Goal: Task Accomplishment & Management: Manage account settings

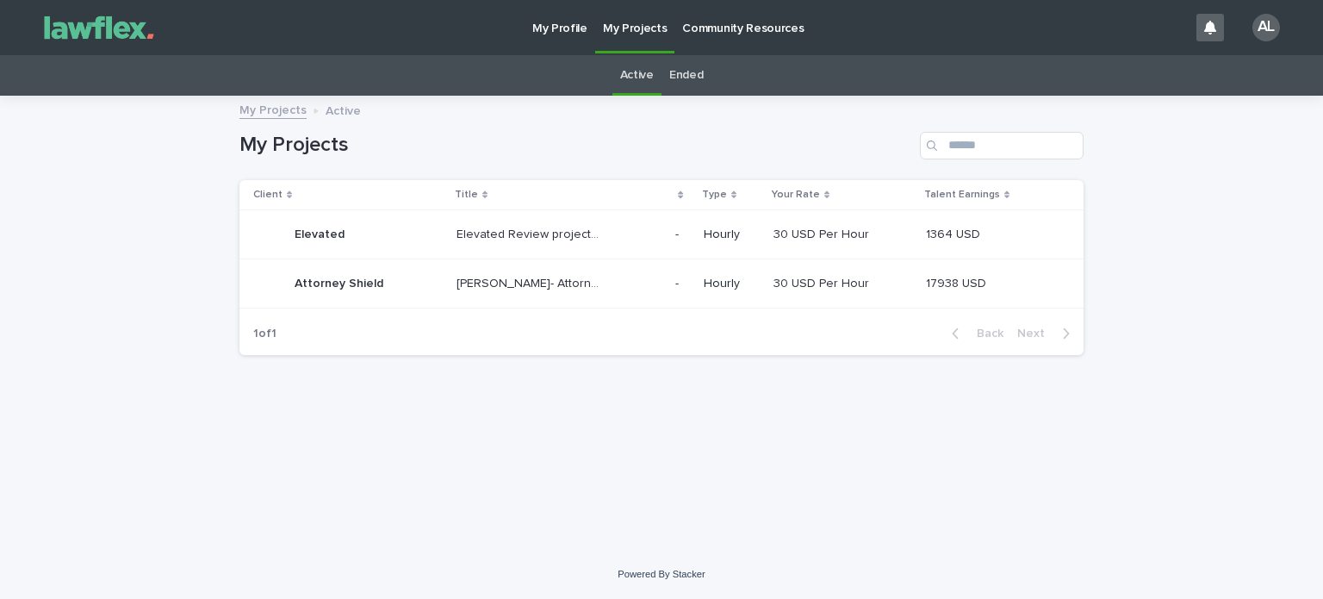
click at [358, 282] on p "Attorney Shield" at bounding box center [341, 282] width 92 height 18
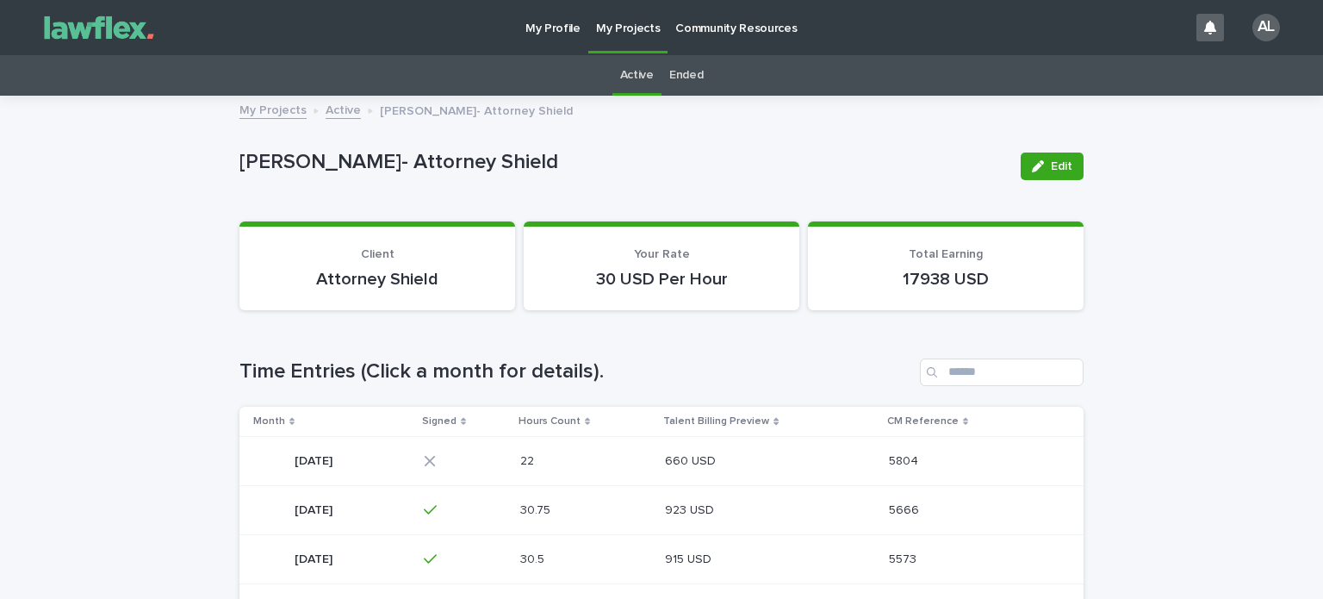
click at [314, 461] on p "[DATE]" at bounding box center [315, 460] width 41 height 18
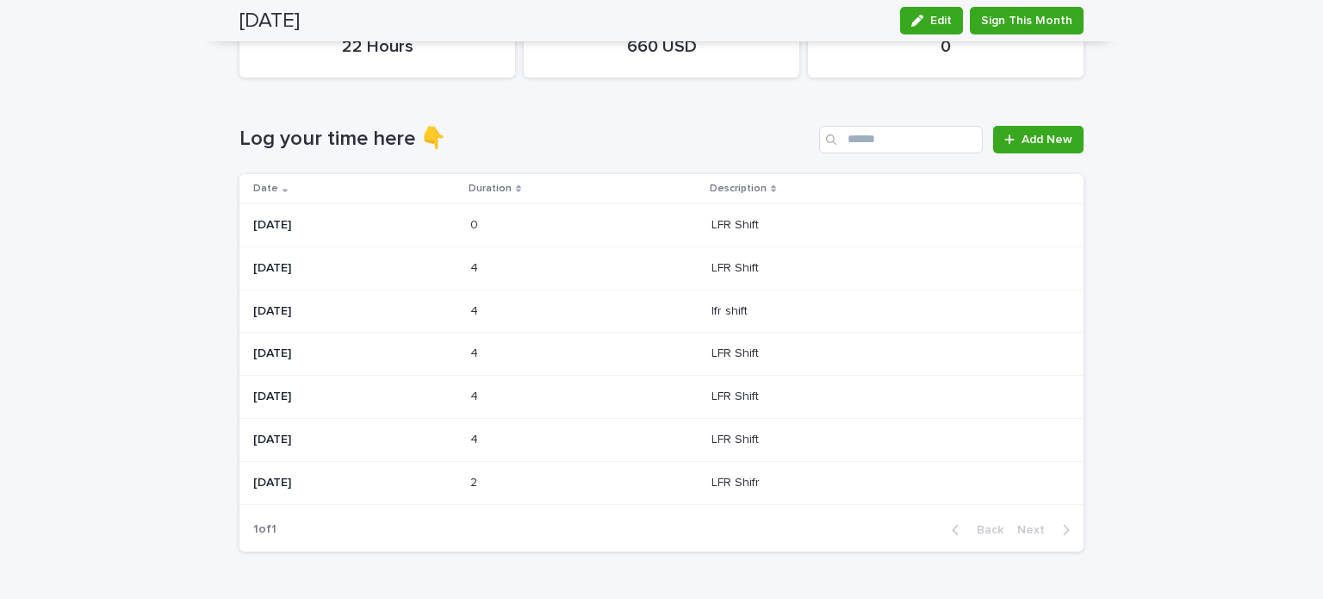
scroll to position [183, 0]
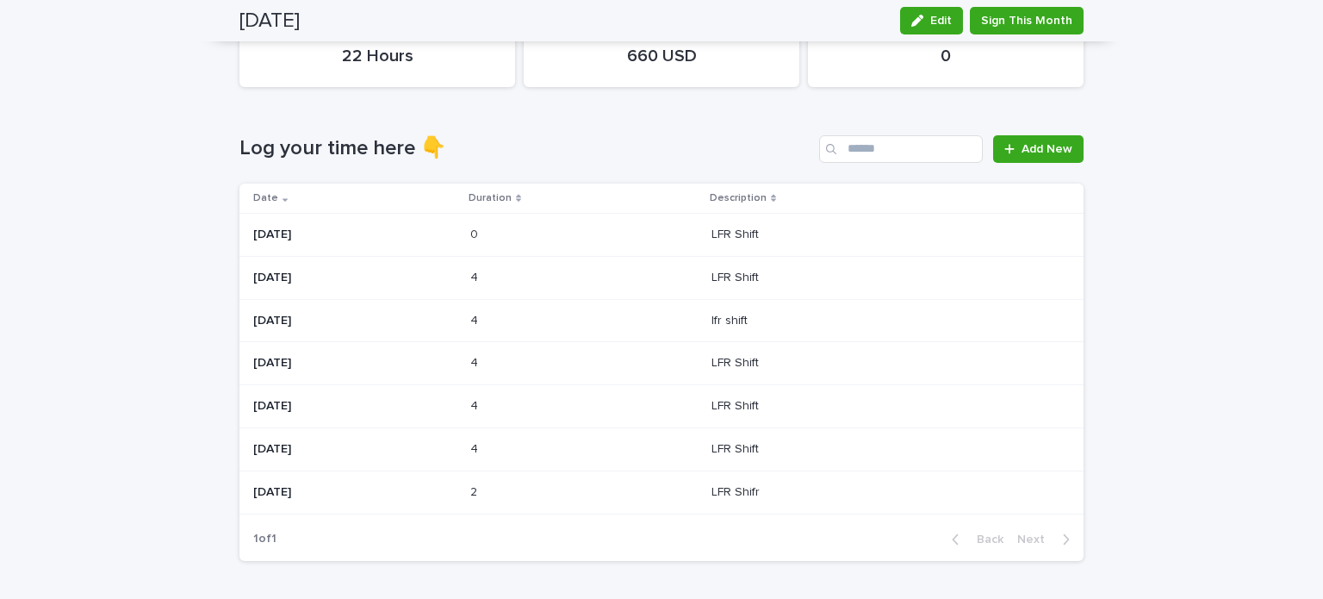
click at [297, 222] on div "[DATE]" at bounding box center [354, 235] width 203 height 28
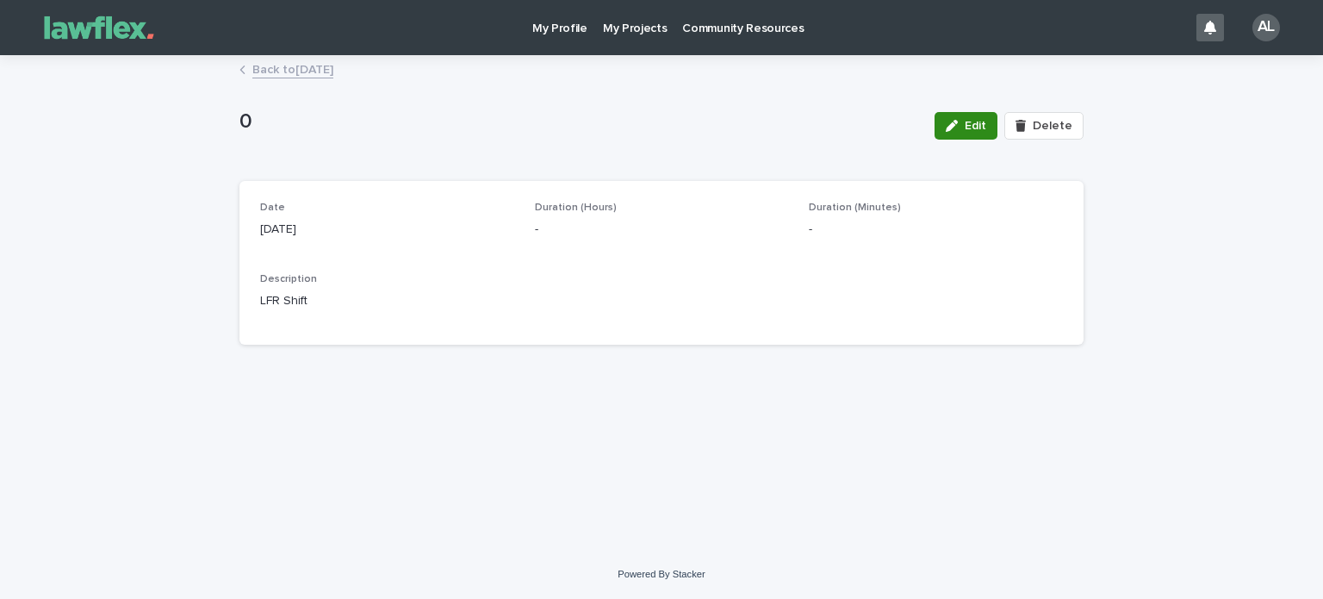
click at [951, 136] on button "Edit" at bounding box center [966, 126] width 63 height 28
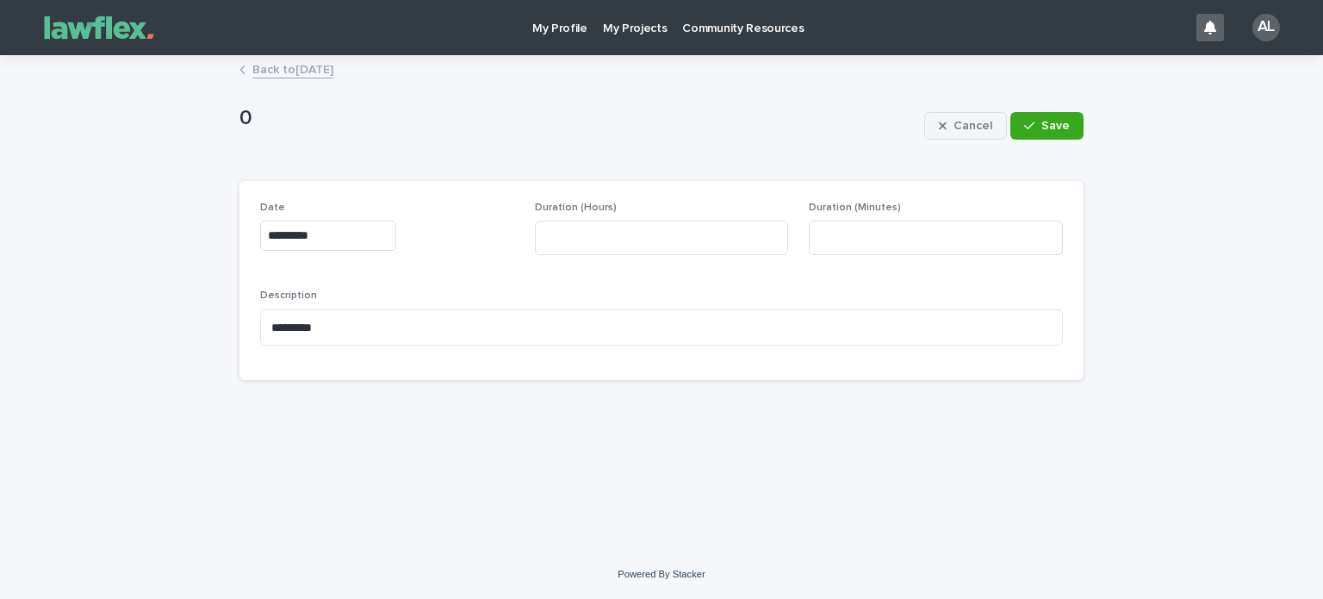
click at [958, 125] on span "Cancel" at bounding box center [973, 126] width 39 height 12
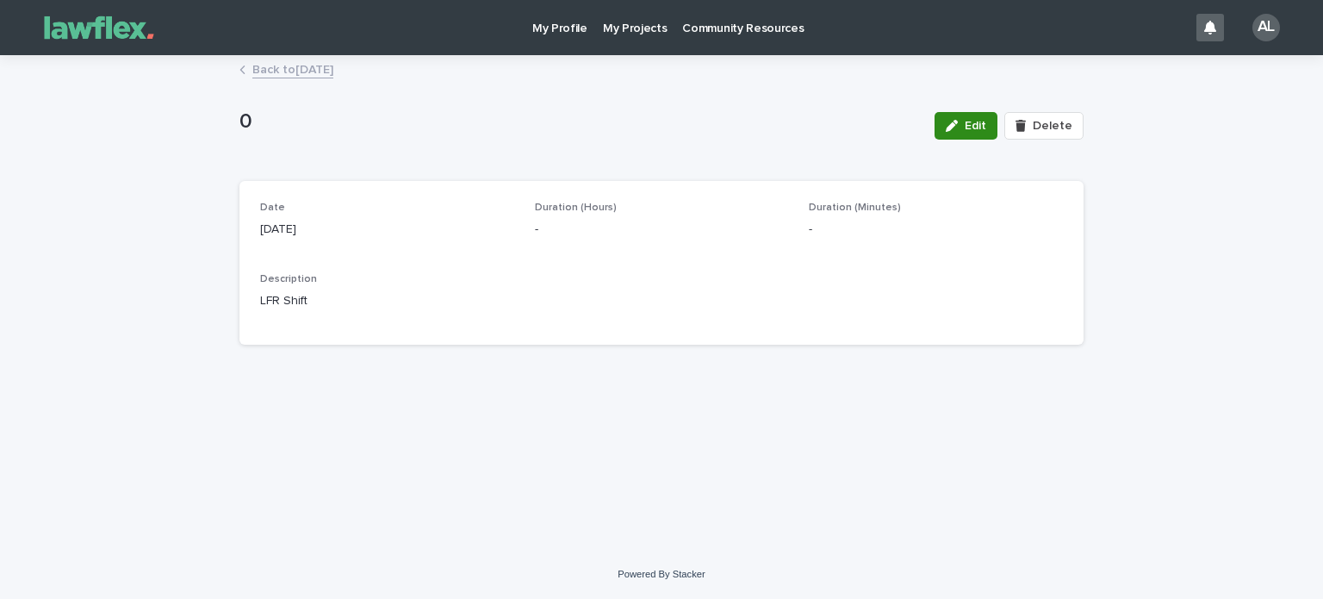
click at [958, 123] on icon "button" at bounding box center [952, 126] width 12 height 12
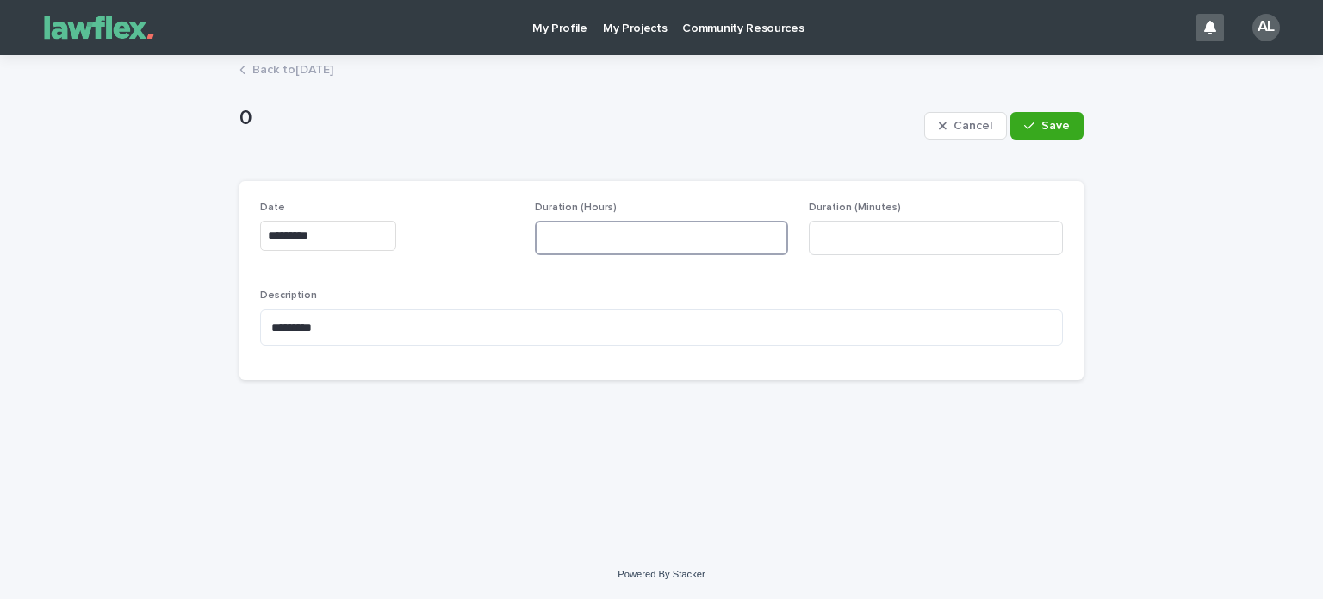
click at [596, 238] on input at bounding box center [662, 238] width 254 height 34
type input "*"
click at [875, 237] on input at bounding box center [936, 238] width 254 height 34
type input "**"
click at [1058, 116] on button "Save" at bounding box center [1047, 126] width 73 height 28
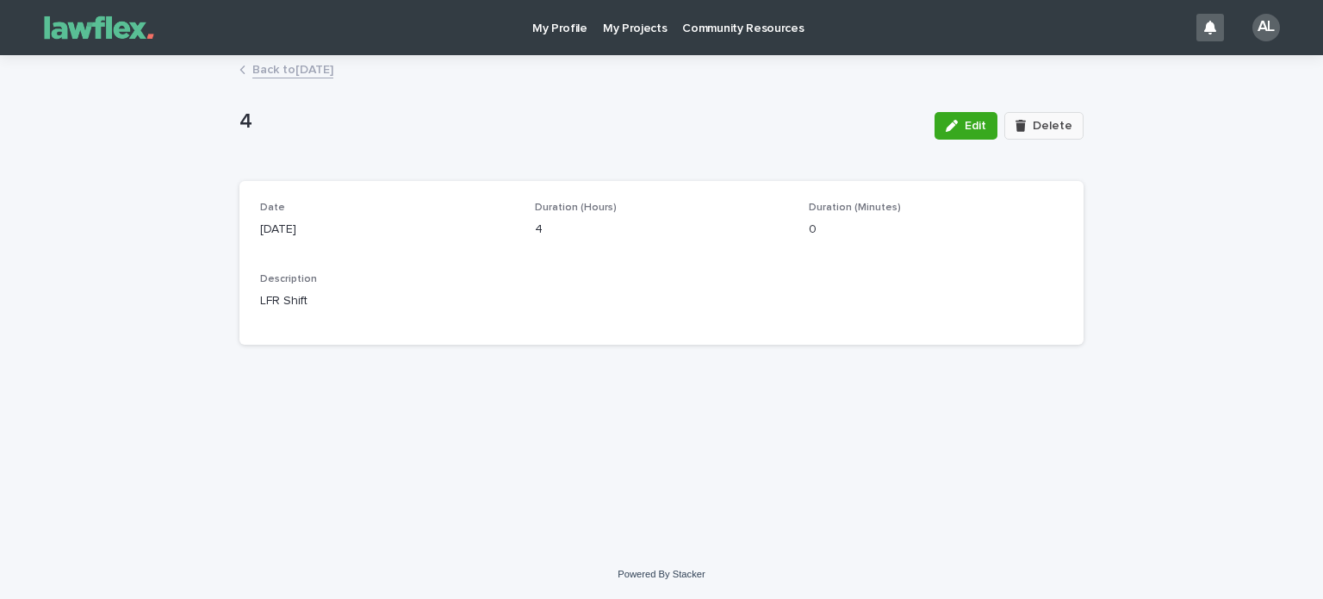
click at [1052, 116] on button "Delete" at bounding box center [1043, 126] width 79 height 28
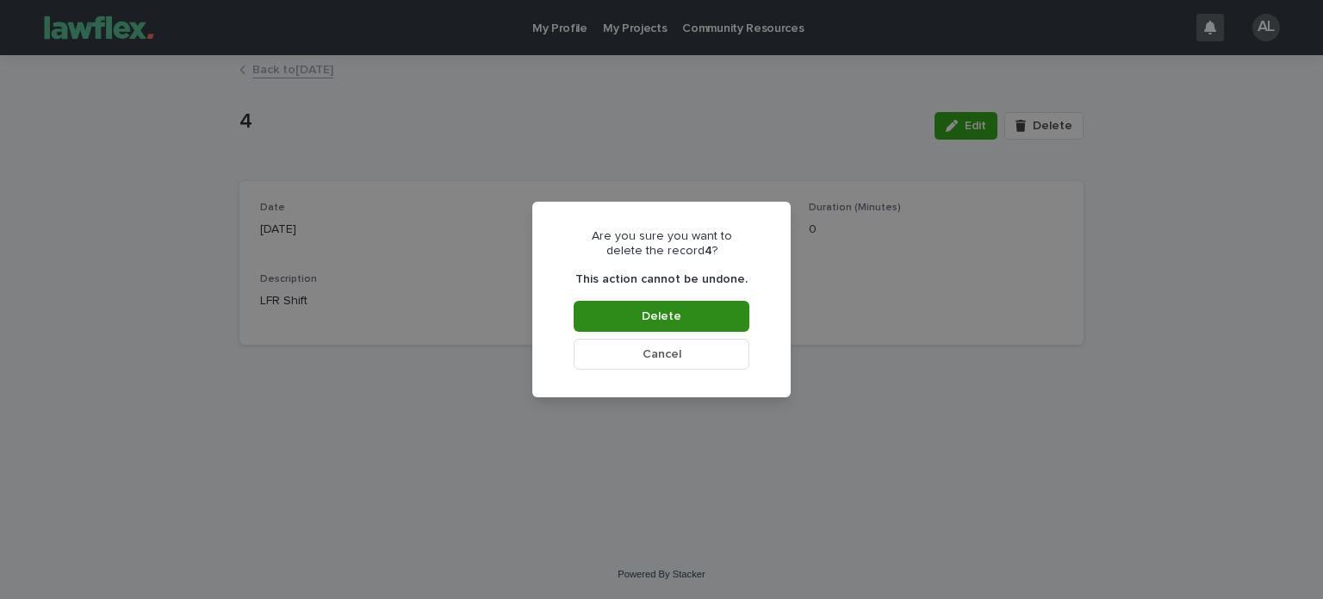
click at [671, 306] on button "Delete" at bounding box center [662, 316] width 176 height 31
